Goal: Contribute content: Contribute content

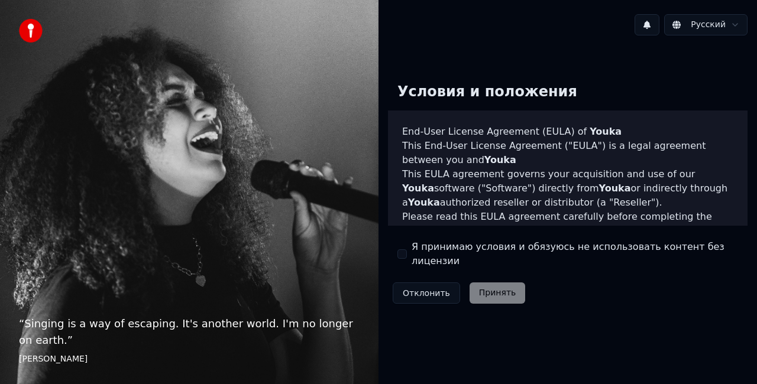
click at [445, 248] on label "Я принимаю условия и обязуюсь не использовать контент без лицензии" at bounding box center [575, 254] width 326 height 28
click at [407, 250] on button "Я принимаю условия и обязуюсь не использовать контент без лицензии" at bounding box center [401, 254] width 9 height 9
click at [475, 283] on button "Принять" at bounding box center [498, 293] width 56 height 21
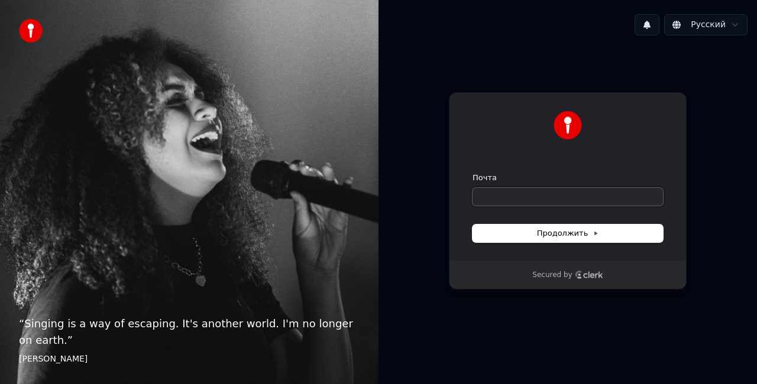
click at [503, 196] on input "Почта" at bounding box center [568, 197] width 190 height 18
type input "*"
click at [473, 173] on button "submit" at bounding box center [473, 173] width 0 height 0
type input "**********"
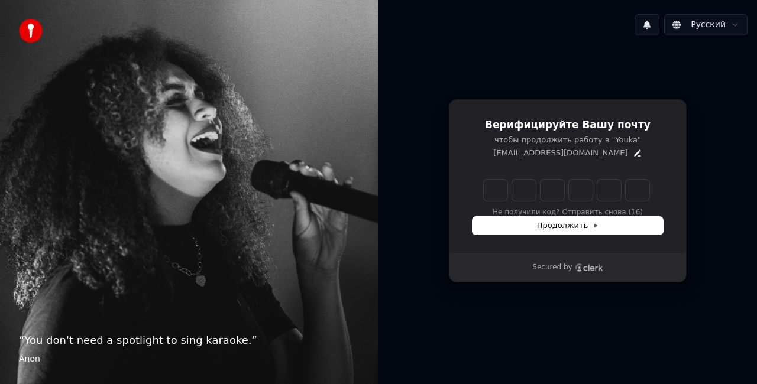
type input "*"
type input "**"
type input "*"
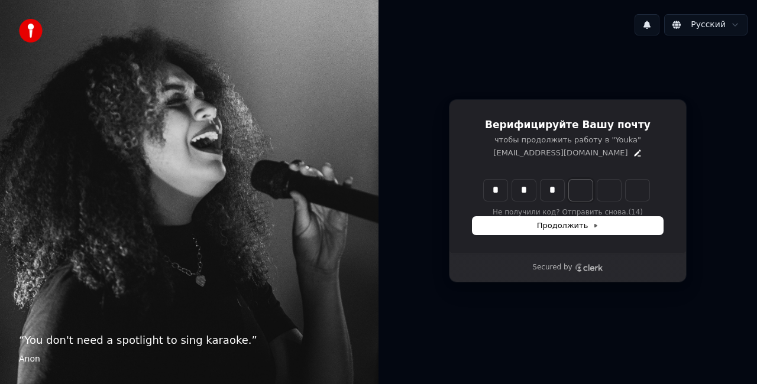
type input "***"
type input "*"
type input "****"
type input "*"
type input "******"
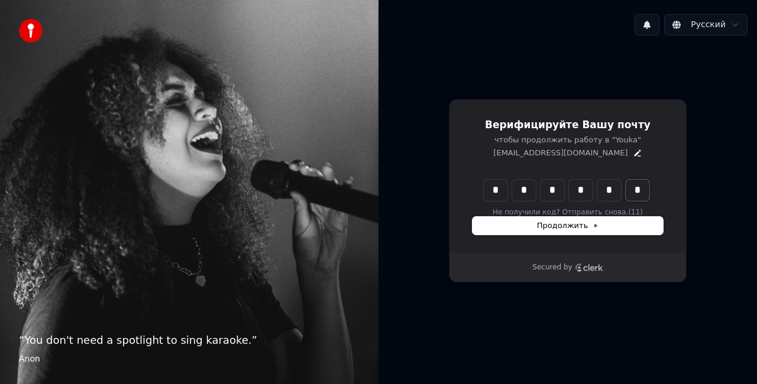
type input "*"
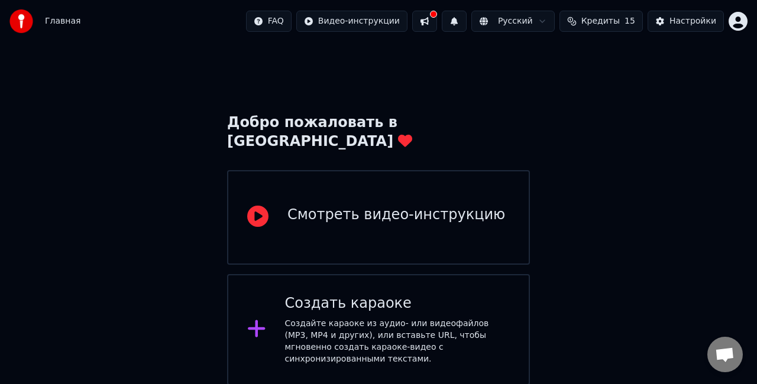
click at [377, 318] on div "Создайте караоке из аудио- или видеофайлов (MP3, MP4 и других), или вставьте UR…" at bounding box center [397, 341] width 225 height 47
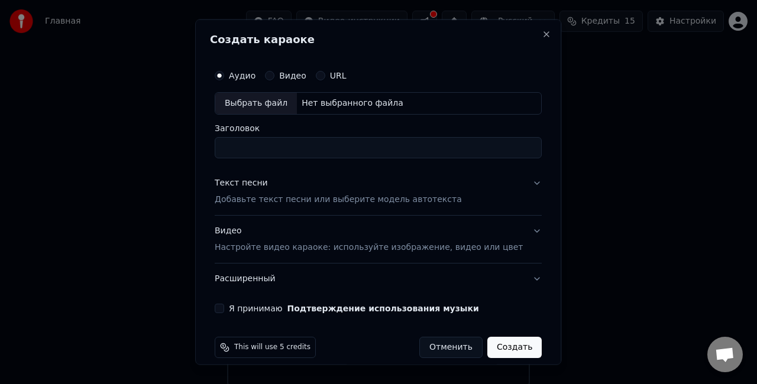
click at [284, 99] on div "Выбрать файл" at bounding box center [256, 103] width 82 height 21
type input "**********"
click at [389, 199] on p "Добавьте текст песни или выберите модель автотекста" at bounding box center [338, 199] width 247 height 12
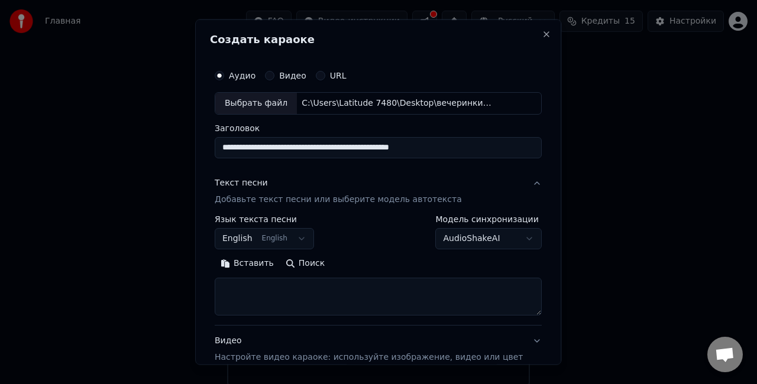
click at [306, 239] on button "English English" at bounding box center [264, 238] width 99 height 21
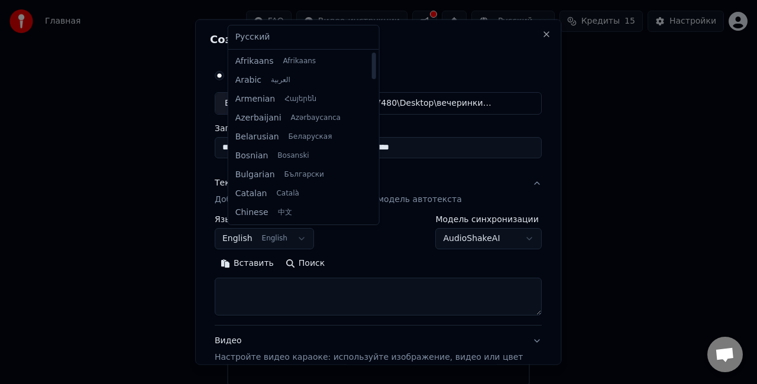
drag, startPoint x: 360, startPoint y: 82, endPoint x: 332, endPoint y: 58, distance: 36.5
click at [371, 58] on div at bounding box center [373, 66] width 4 height 27
select select "**"
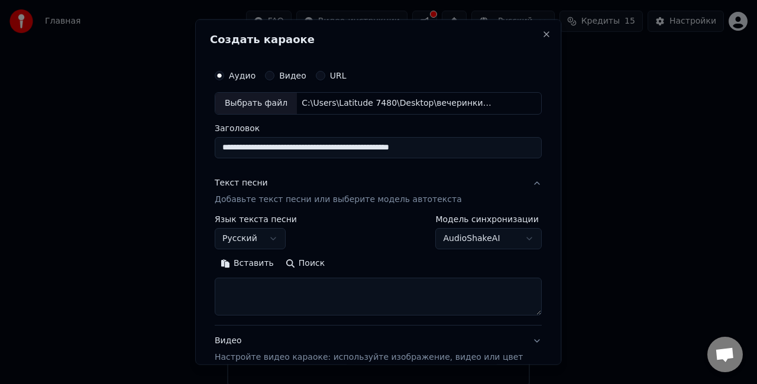
click at [507, 237] on button "AudioShakeAI" at bounding box center [489, 238] width 106 height 21
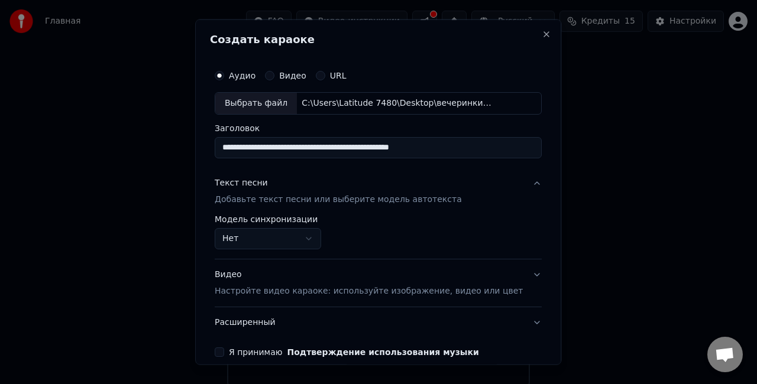
click at [308, 240] on button "Нет" at bounding box center [268, 238] width 106 height 21
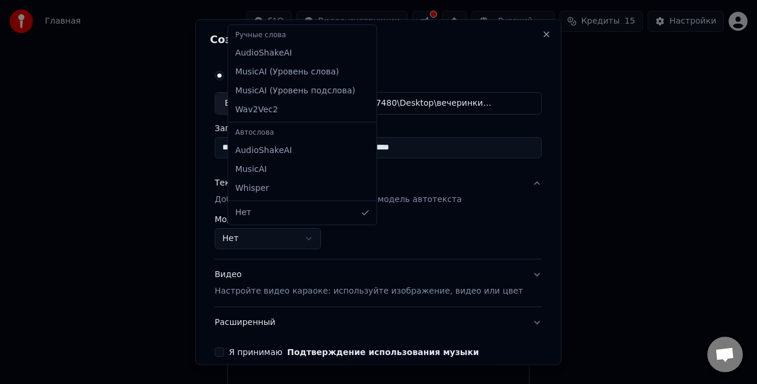
click at [308, 240] on div at bounding box center [378, 192] width 757 height 384
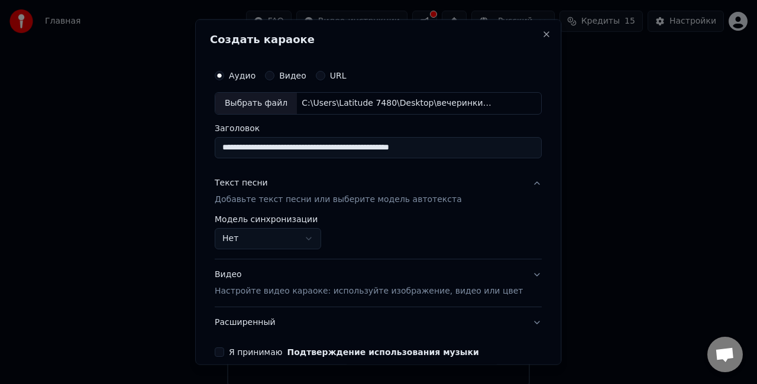
click at [238, 355] on div "Я принимаю Подтверждение использования музыки" at bounding box center [378, 351] width 327 height 9
click at [224, 351] on button "Я принимаю Подтверждение использования музыки" at bounding box center [219, 351] width 9 height 9
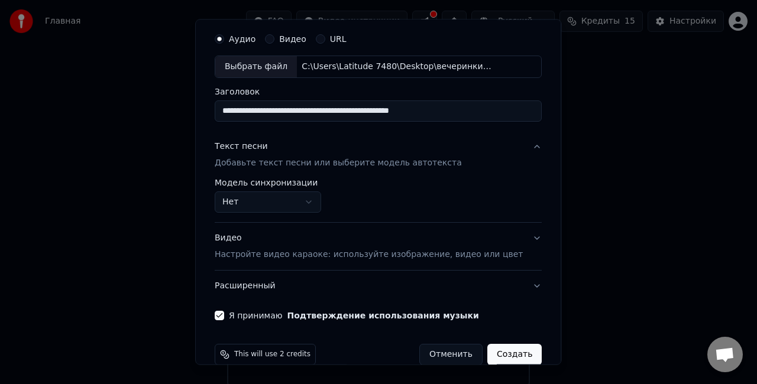
scroll to position [54, 0]
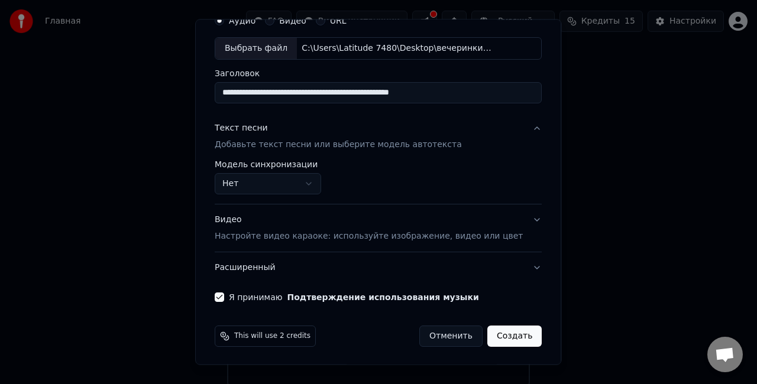
select select "**********"
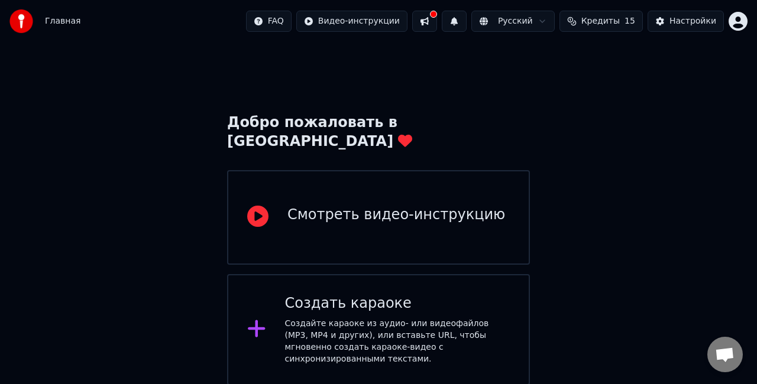
click at [468, 274] on div "Создать караоке Создайте караоке из аудио- или видеофайлов (MP3, MP4 и других),…" at bounding box center [378, 329] width 303 height 111
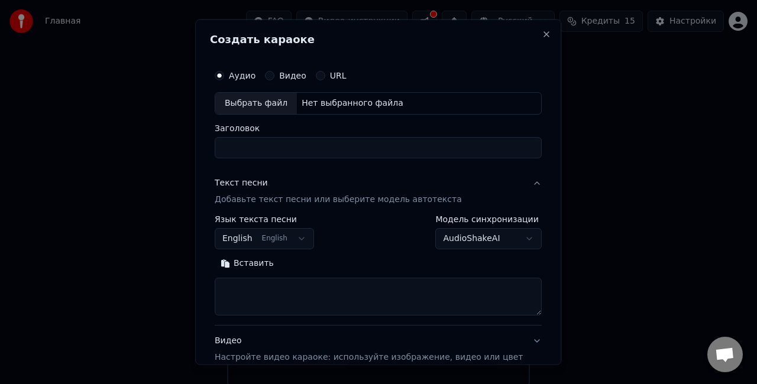
click at [277, 99] on div "Выбрать файл" at bounding box center [256, 103] width 82 height 21
type input "**********"
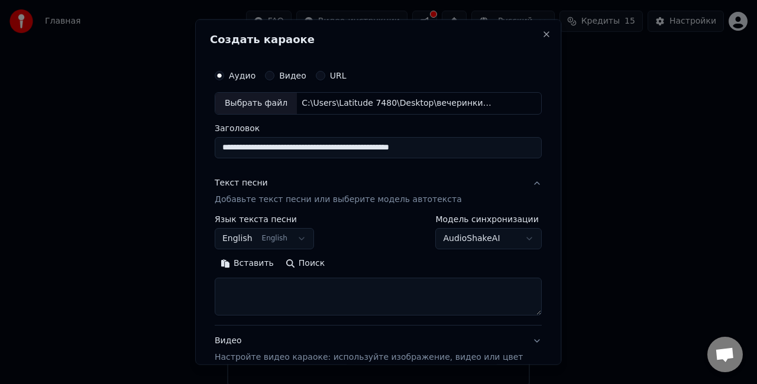
click at [274, 75] on button "Видео" at bounding box center [269, 75] width 9 height 9
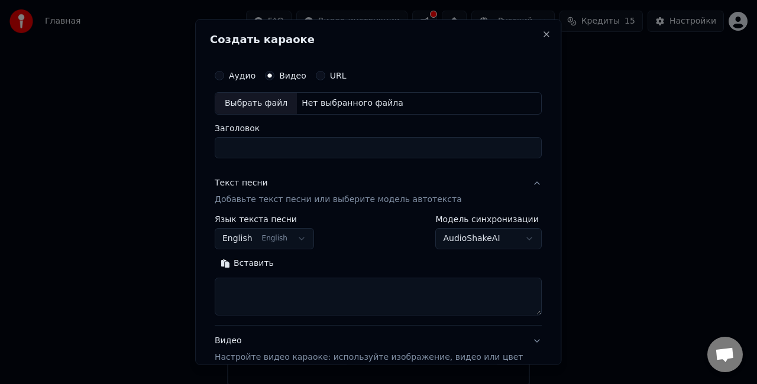
click at [268, 101] on div "Выбрать файл" at bounding box center [256, 103] width 82 height 21
click at [239, 76] on div "Аудио" at bounding box center [235, 75] width 41 height 9
click at [224, 73] on button "Аудио" at bounding box center [219, 75] width 9 height 9
click at [260, 235] on button "English English" at bounding box center [264, 238] width 99 height 21
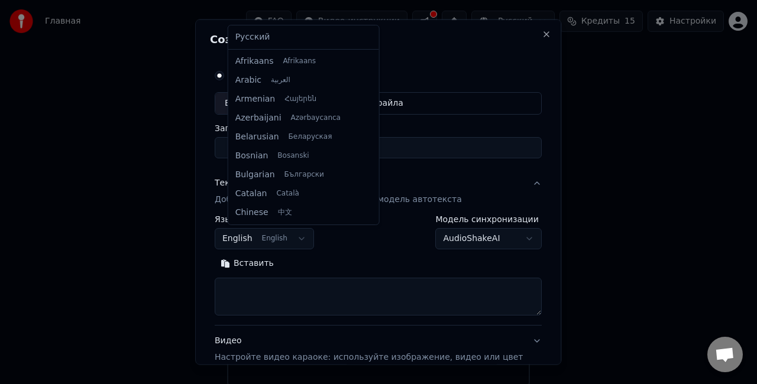
scroll to position [95, 0]
select select "**"
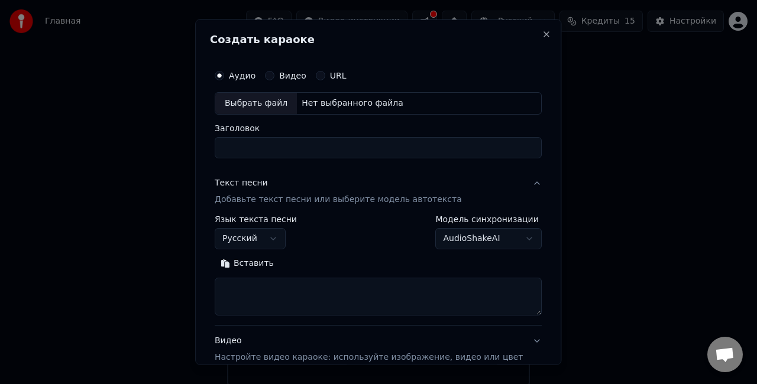
click at [270, 103] on div "Выбрать файл" at bounding box center [256, 103] width 82 height 21
type input "**********"
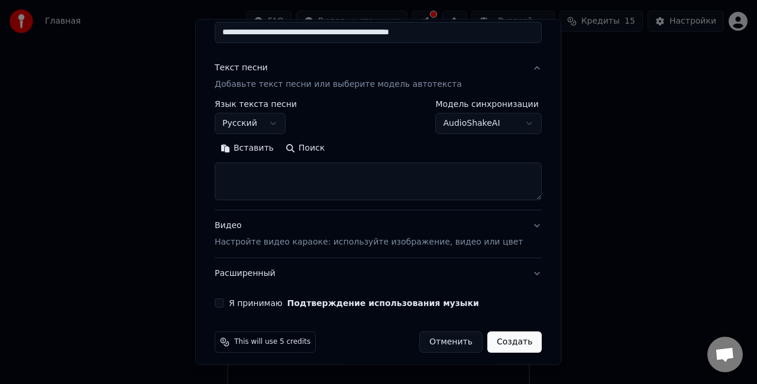
scroll to position [121, 0]
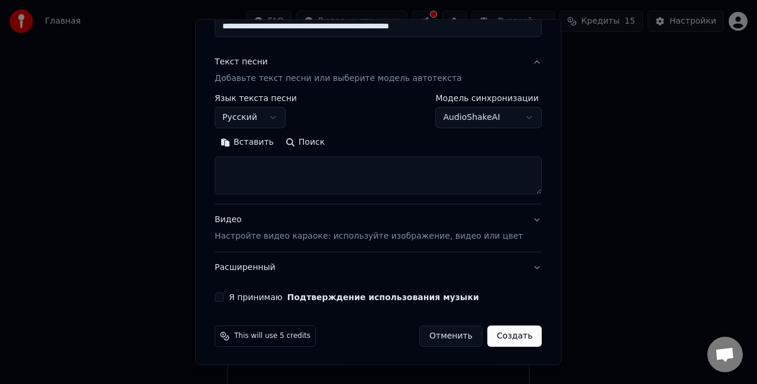
click at [506, 237] on button "Видео Настройте видео караоке: используйте изображение, видео или цвет" at bounding box center [378, 228] width 327 height 47
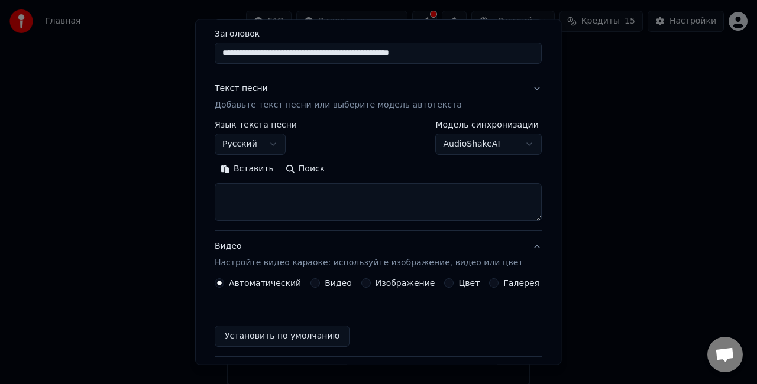
scroll to position [89, 0]
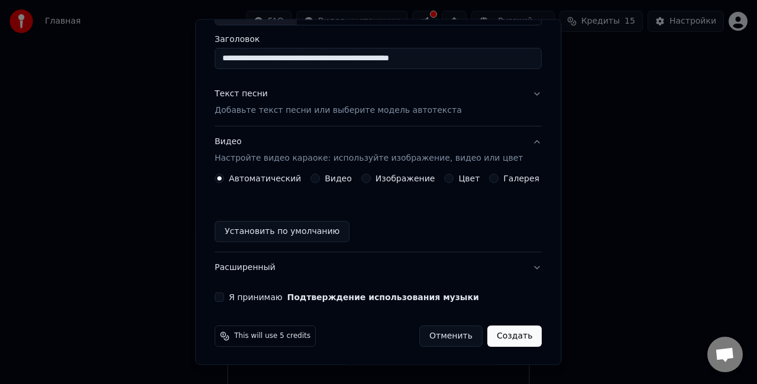
click at [313, 180] on button "Видео" at bounding box center [314, 178] width 9 height 9
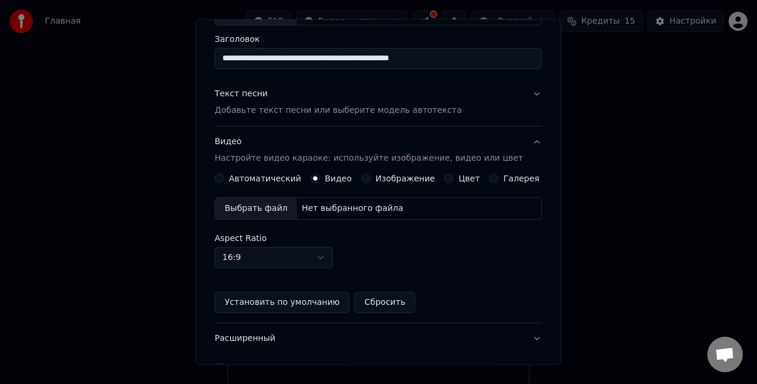
click at [231, 172] on button "Видео Настройте видео караоке: используйте изображение, видео или цвет" at bounding box center [378, 150] width 327 height 47
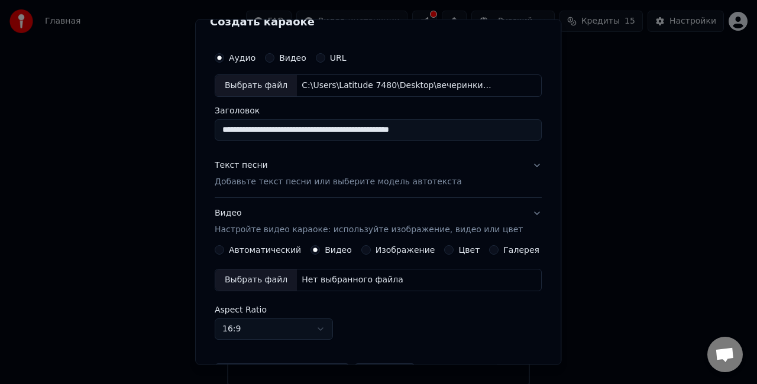
scroll to position [11, 0]
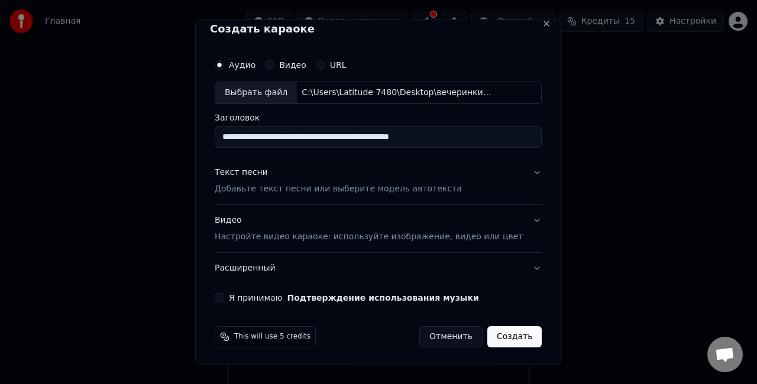
click at [237, 300] on div "Я принимаю Подтверждение использования музыки" at bounding box center [378, 297] width 327 height 9
click at [224, 298] on button "Я принимаю Подтверждение использования музыки" at bounding box center [219, 297] width 9 height 9
click at [497, 331] on button "Создать" at bounding box center [514, 336] width 54 height 21
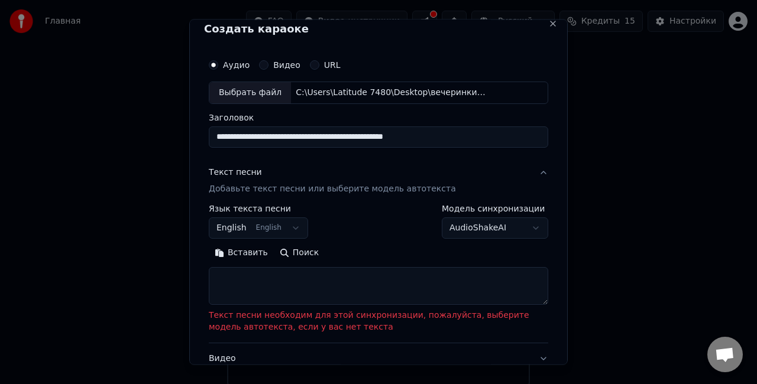
click at [473, 293] on textarea at bounding box center [378, 286] width 339 height 38
click at [528, 227] on button "AudioShakeAI" at bounding box center [495, 227] width 106 height 21
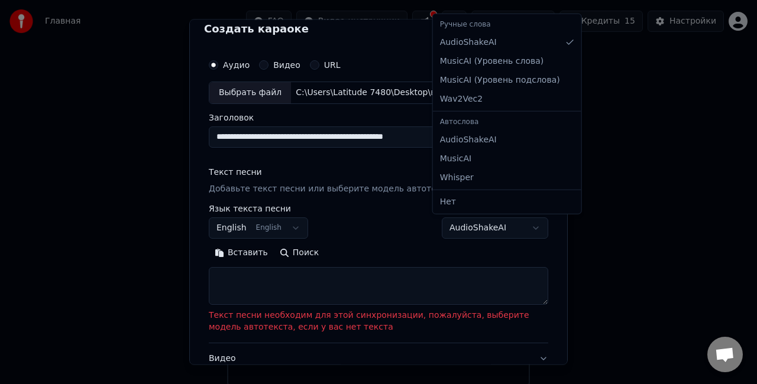
select select "****"
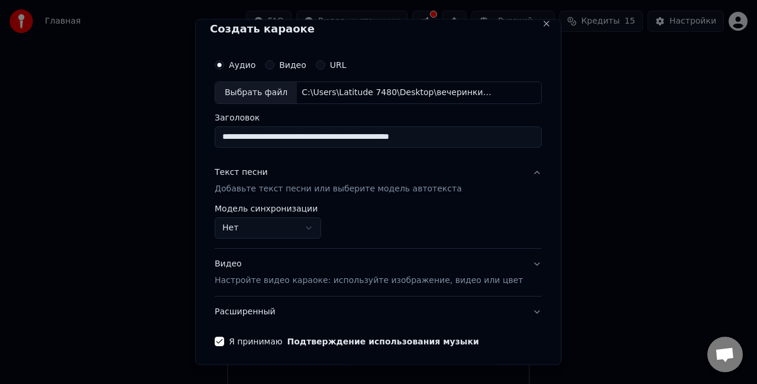
scroll to position [54, 0]
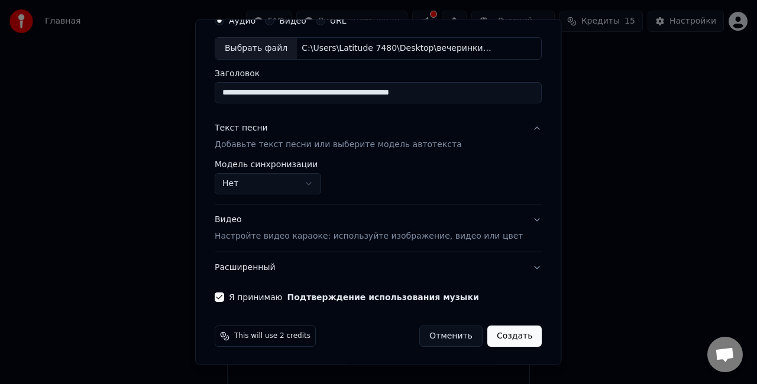
click at [501, 331] on button "Создать" at bounding box center [514, 336] width 54 height 21
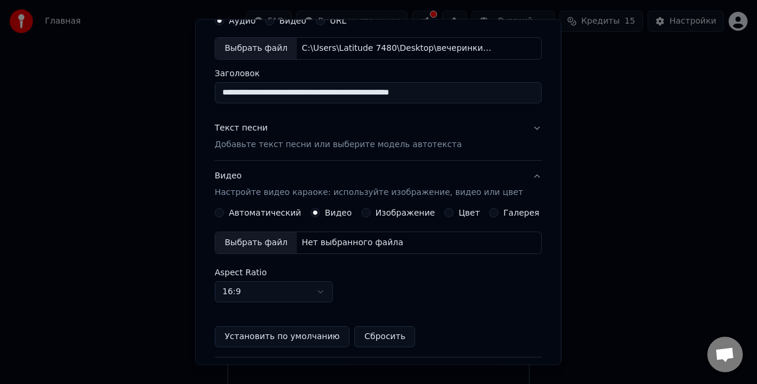
click at [292, 338] on button "Установить по умолчанию" at bounding box center [282, 336] width 135 height 21
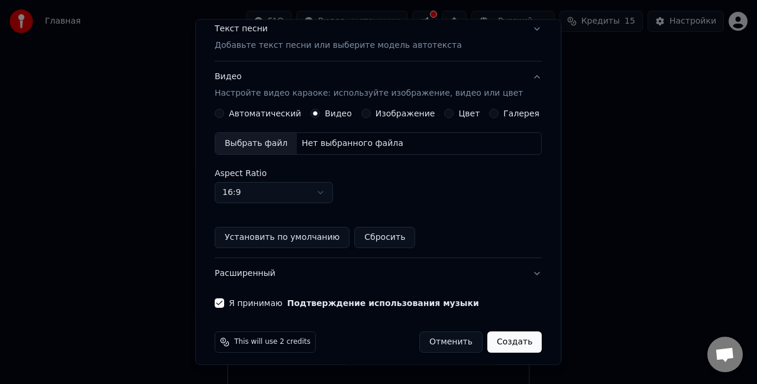
scroll to position [160, 0]
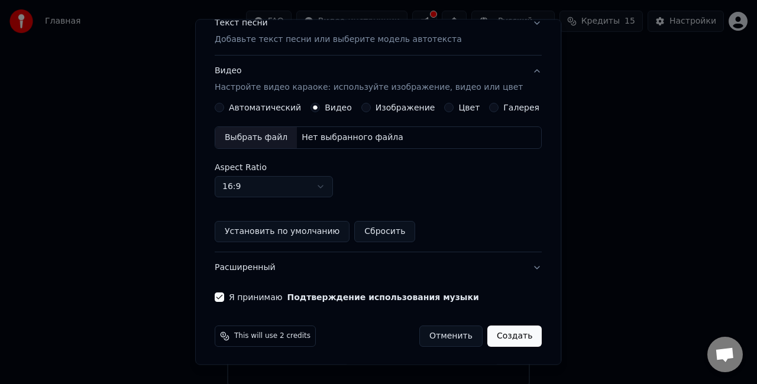
click at [504, 330] on button "Создать" at bounding box center [514, 336] width 54 height 21
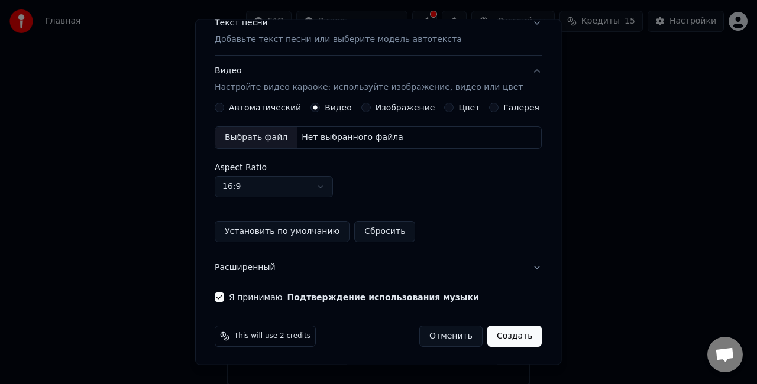
click at [504, 330] on button "Создать" at bounding box center [514, 336] width 54 height 21
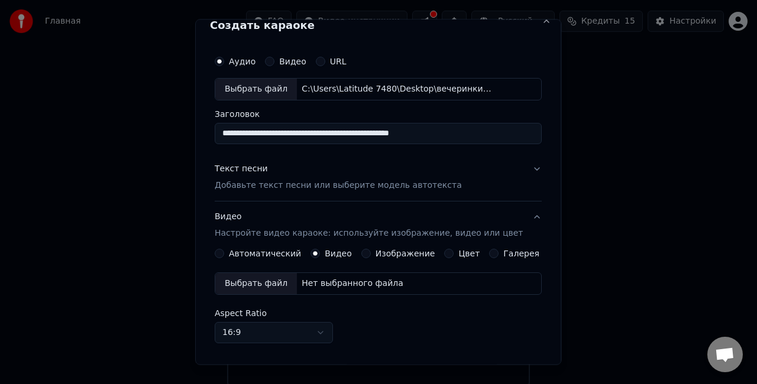
scroll to position [0, 0]
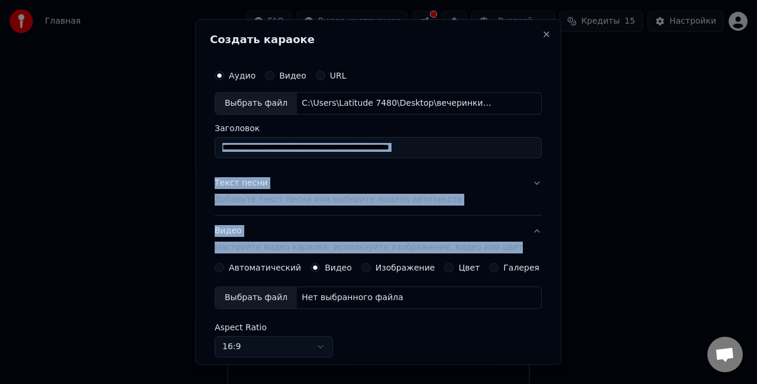
drag, startPoint x: 530, startPoint y: 142, endPoint x: 545, endPoint y: 228, distance: 87.7
click at [545, 228] on div "**********" at bounding box center [378, 193] width 366 height 346
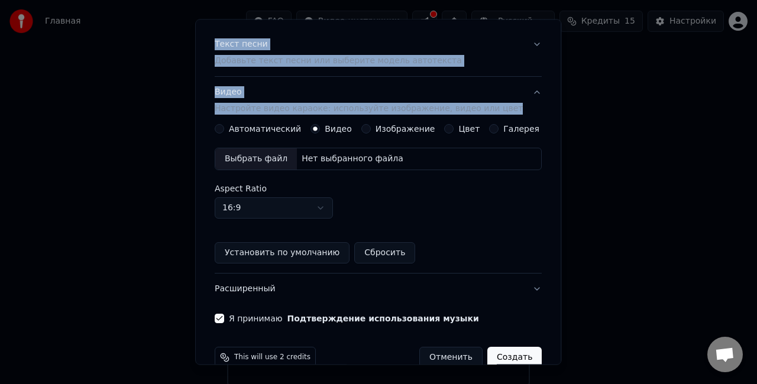
scroll to position [160, 0]
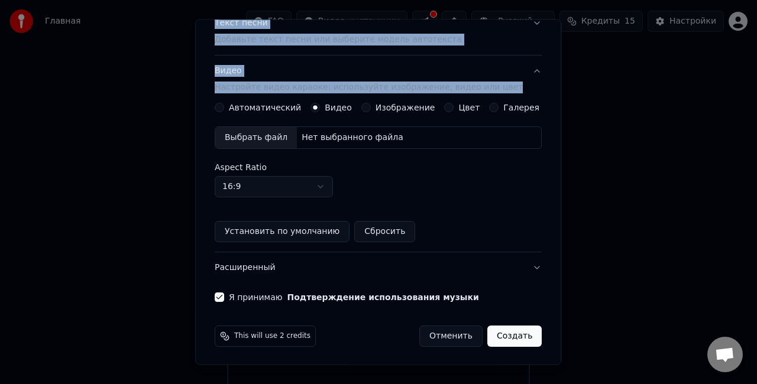
click at [487, 336] on button "Создать" at bounding box center [514, 336] width 54 height 21
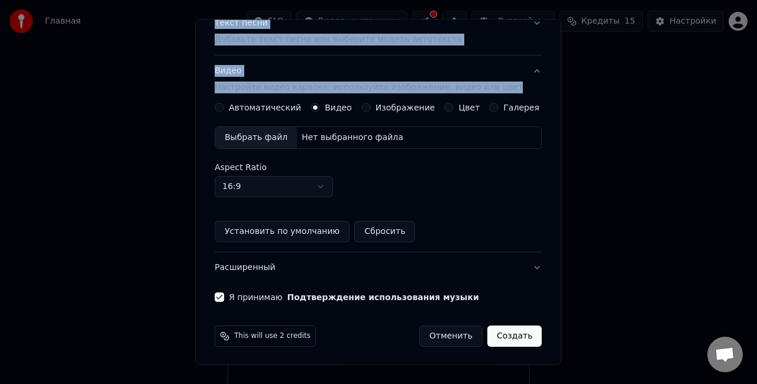
click at [487, 336] on button "Создать" at bounding box center [514, 336] width 54 height 21
click at [224, 109] on button "Автоматический" at bounding box center [219, 107] width 9 height 9
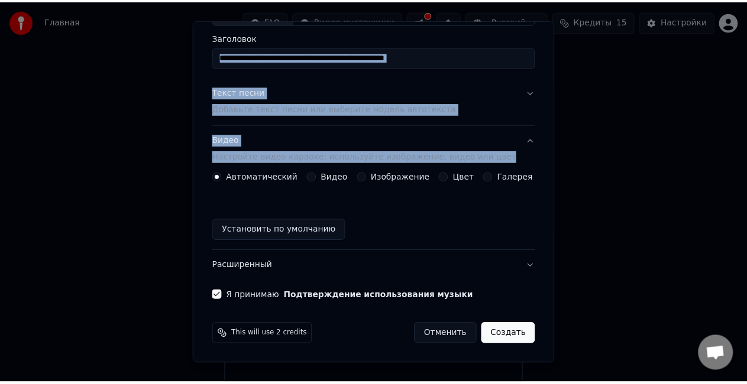
scroll to position [89, 0]
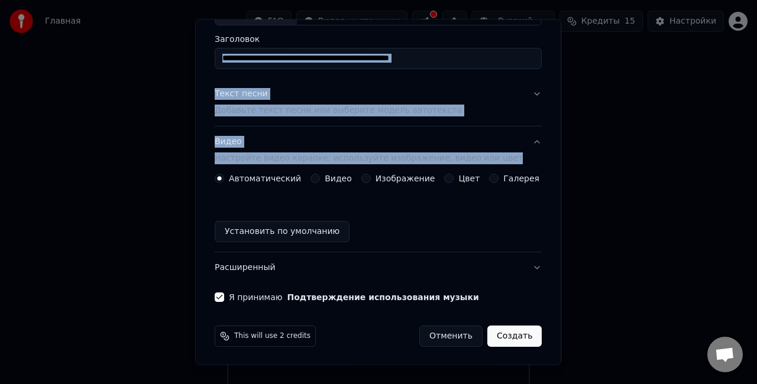
click at [498, 332] on button "Создать" at bounding box center [514, 336] width 54 height 21
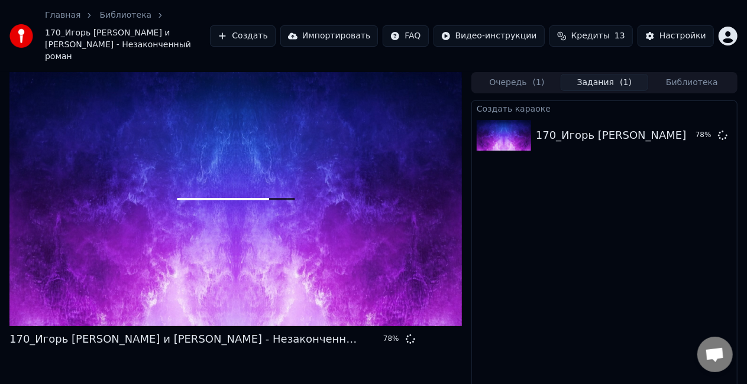
click at [319, 234] on div at bounding box center [235, 199] width 452 height 254
click at [615, 74] on button "Задания ( 1 )" at bounding box center [605, 82] width 88 height 17
click at [624, 33] on span "13" at bounding box center [619, 36] width 11 height 12
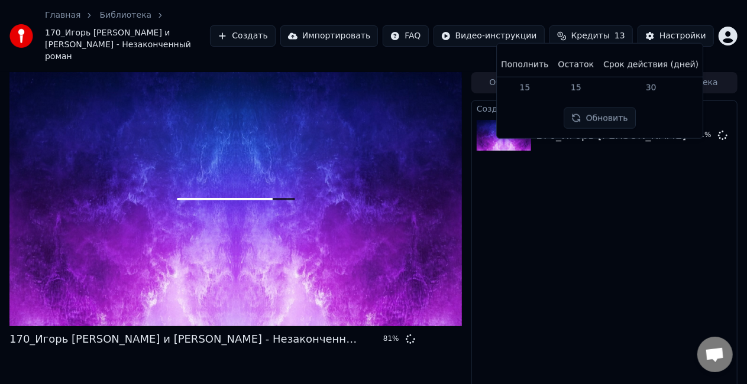
click at [508, 25] on html "Главная Библиотека 170_Игорь Крутой и [PERSON_NAME] - Незаконченный роман Созда…" at bounding box center [373, 192] width 747 height 384
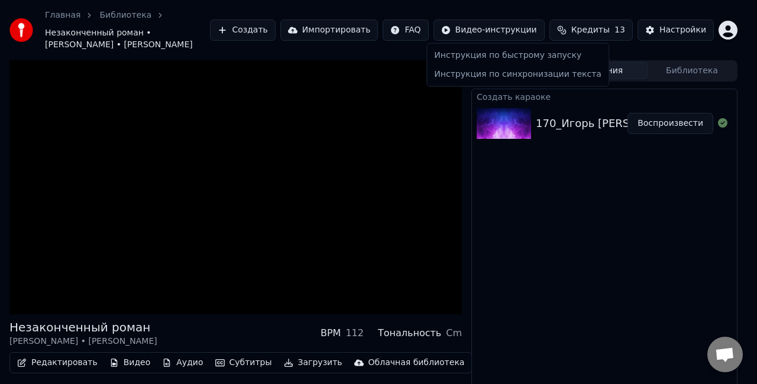
click at [101, 242] on html "Главная Библиотека Незаконченный роман • [PERSON_NAME] • [PERSON_NAME] Создать …" at bounding box center [378, 192] width 757 height 384
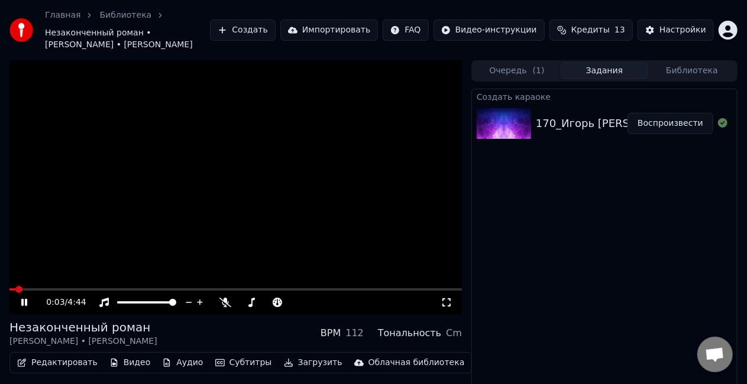
click at [54, 288] on video at bounding box center [235, 187] width 452 height 254
click at [43, 292] on span at bounding box center [46, 289] width 7 height 7
click at [83, 290] on span at bounding box center [85, 289] width 7 height 7
click at [215, 365] on icon "button" at bounding box center [219, 363] width 9 height 8
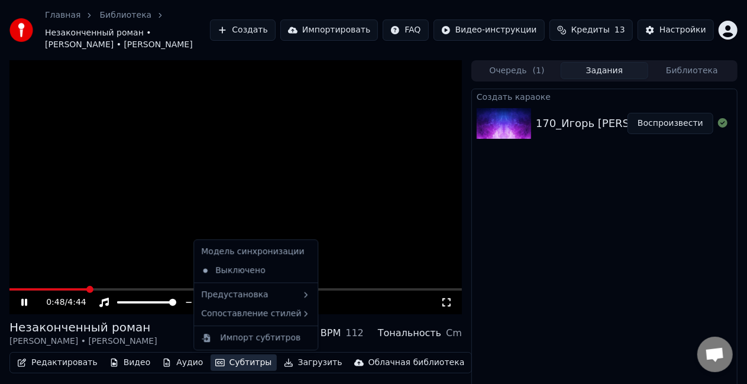
click at [215, 365] on icon "button" at bounding box center [219, 363] width 9 height 8
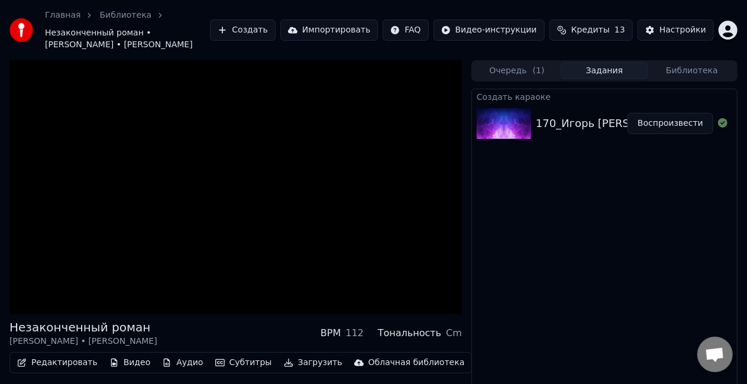
click at [73, 362] on button "Редактировать" at bounding box center [57, 363] width 90 height 17
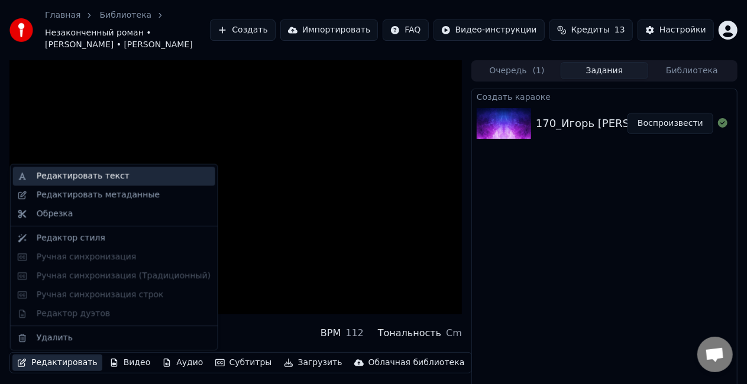
click at [144, 177] on div "Редактировать текст" at bounding box center [124, 176] width 174 height 12
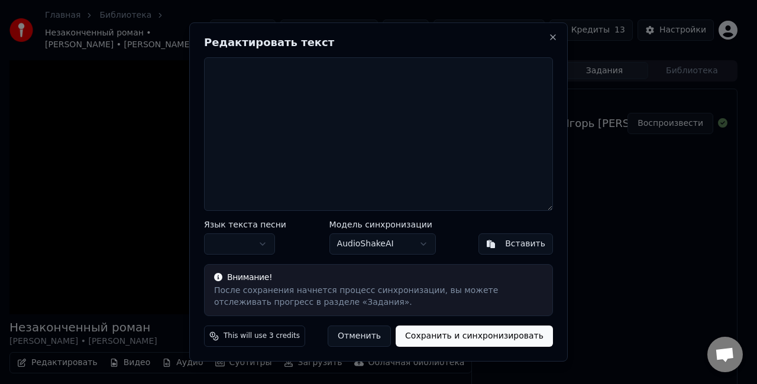
click at [299, 111] on textarea at bounding box center [378, 134] width 349 height 154
drag, startPoint x: 231, startPoint y: 86, endPoint x: 272, endPoint y: 92, distance: 41.2
click at [272, 92] on textarea at bounding box center [378, 134] width 349 height 154
click at [259, 244] on button "button" at bounding box center [239, 244] width 71 height 21
click at [522, 241] on div "Вставить" at bounding box center [525, 244] width 40 height 12
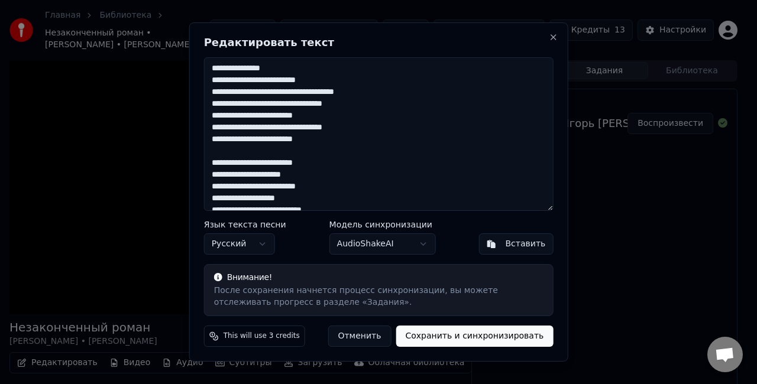
click at [461, 331] on button "Сохранить и синхронизировать" at bounding box center [474, 336] width 157 height 21
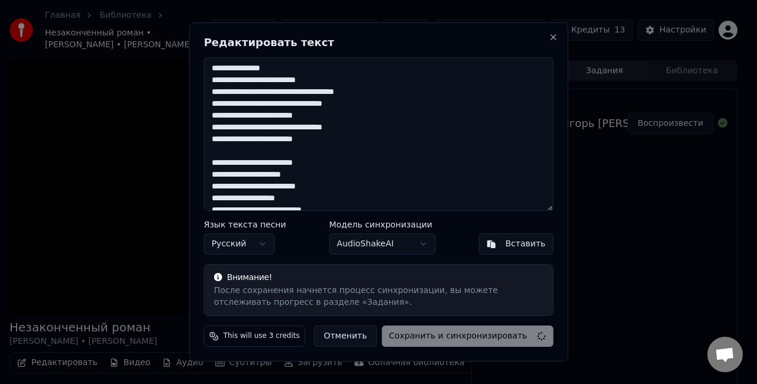
type textarea "**********"
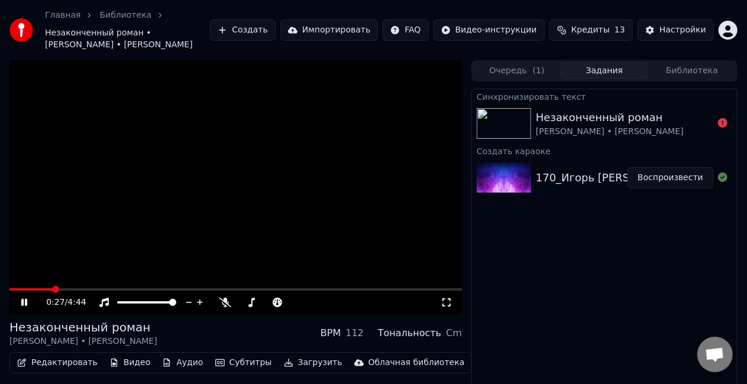
click at [27, 305] on icon at bounding box center [24, 302] width 6 height 7
click at [687, 130] on div "Незаконченный роман [PERSON_NAME] • [PERSON_NAME]" at bounding box center [624, 123] width 177 height 28
click at [724, 119] on icon at bounding box center [722, 122] width 9 height 9
click at [722, 122] on icon at bounding box center [722, 122] width 9 height 9
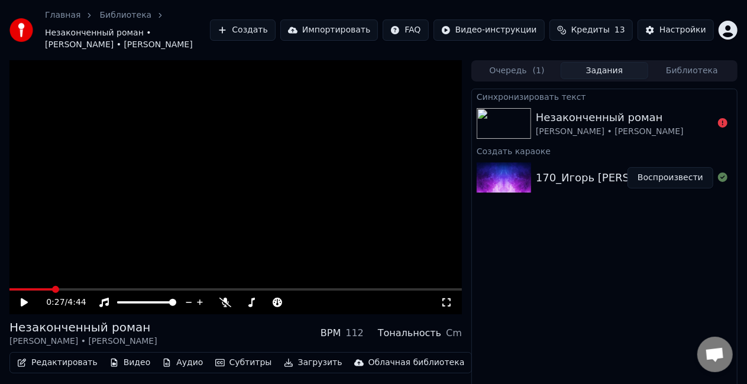
click at [722, 122] on icon at bounding box center [722, 122] width 9 height 9
click at [15, 290] on span at bounding box center [30, 290] width 43 height 2
click at [27, 304] on icon at bounding box center [32, 302] width 27 height 9
click at [22, 302] on icon at bounding box center [24, 302] width 6 height 7
click at [600, 162] on div "170_Игорь [PERSON_NAME] и [PERSON_NAME] - Незаконченный роман Воспроизвести" at bounding box center [604, 178] width 265 height 40
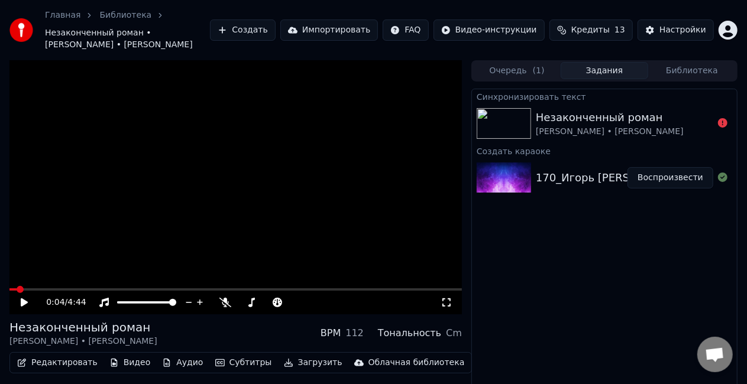
click at [605, 115] on div "Незаконченный роман" at bounding box center [610, 117] width 148 height 17
click at [723, 123] on icon at bounding box center [722, 122] width 9 height 9
